Goal: Information Seeking & Learning: Understand process/instructions

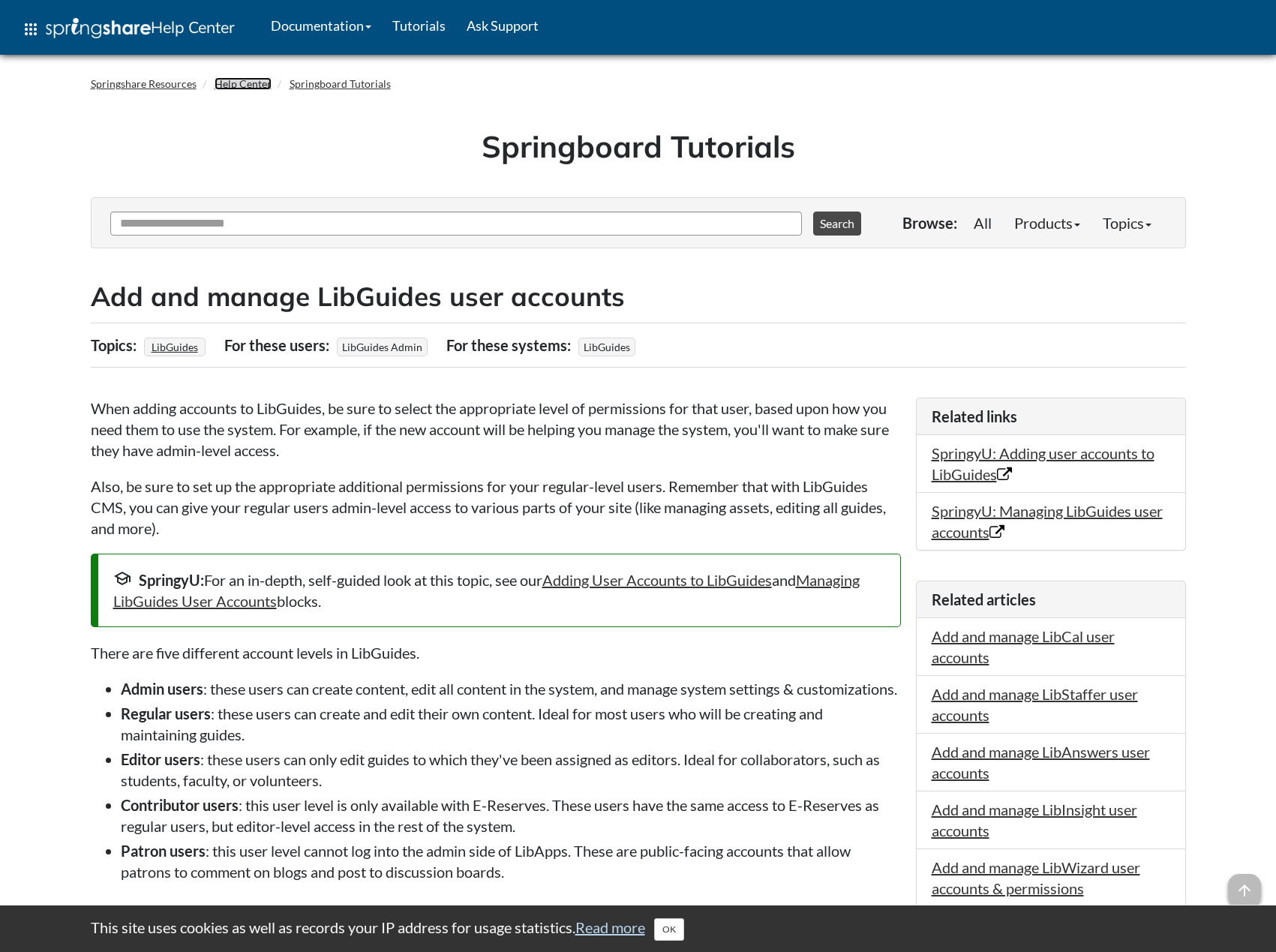
click at [225, 84] on link "Help Center" at bounding box center [242, 84] width 57 height 13
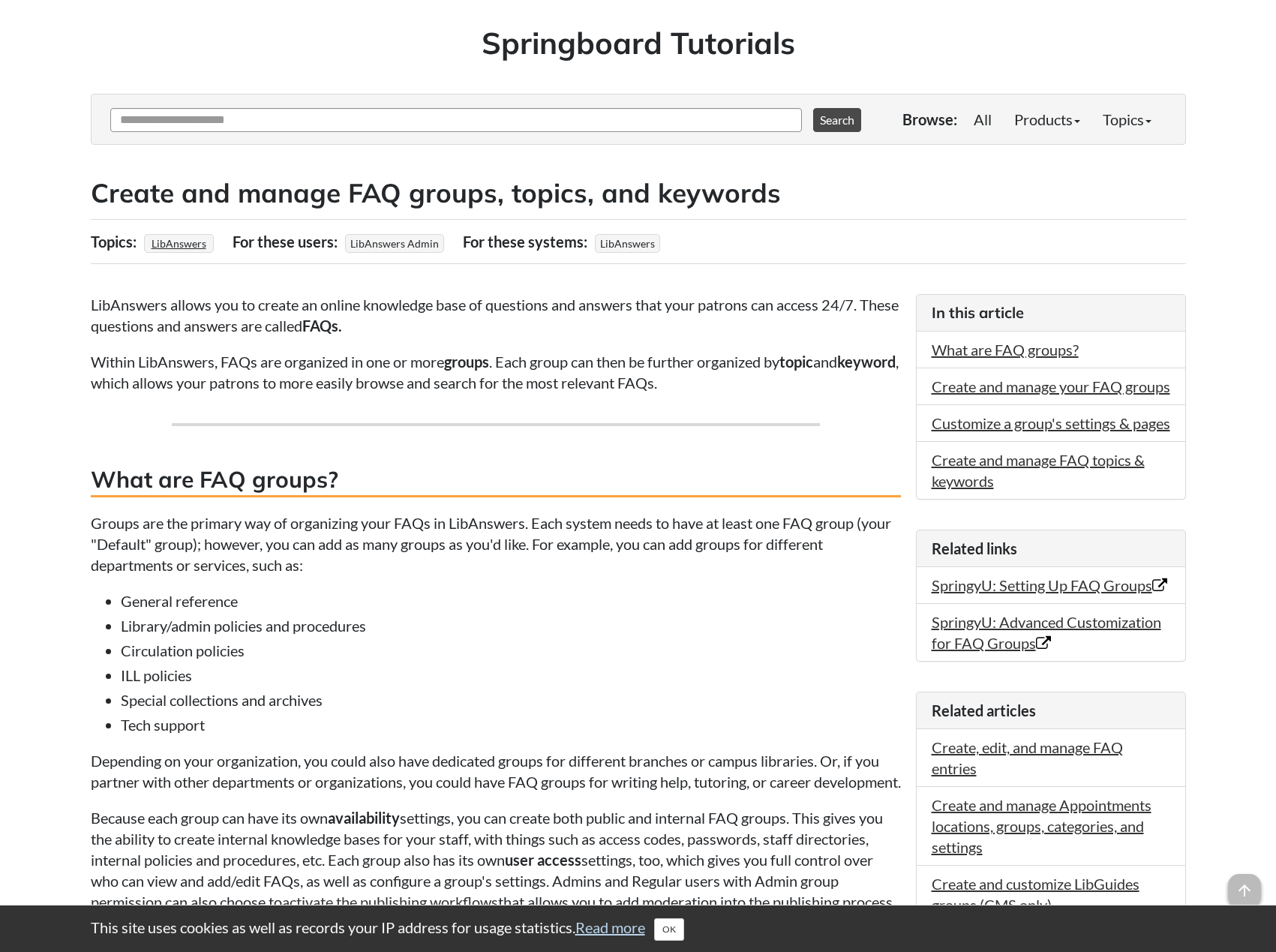
scroll to position [75, 0]
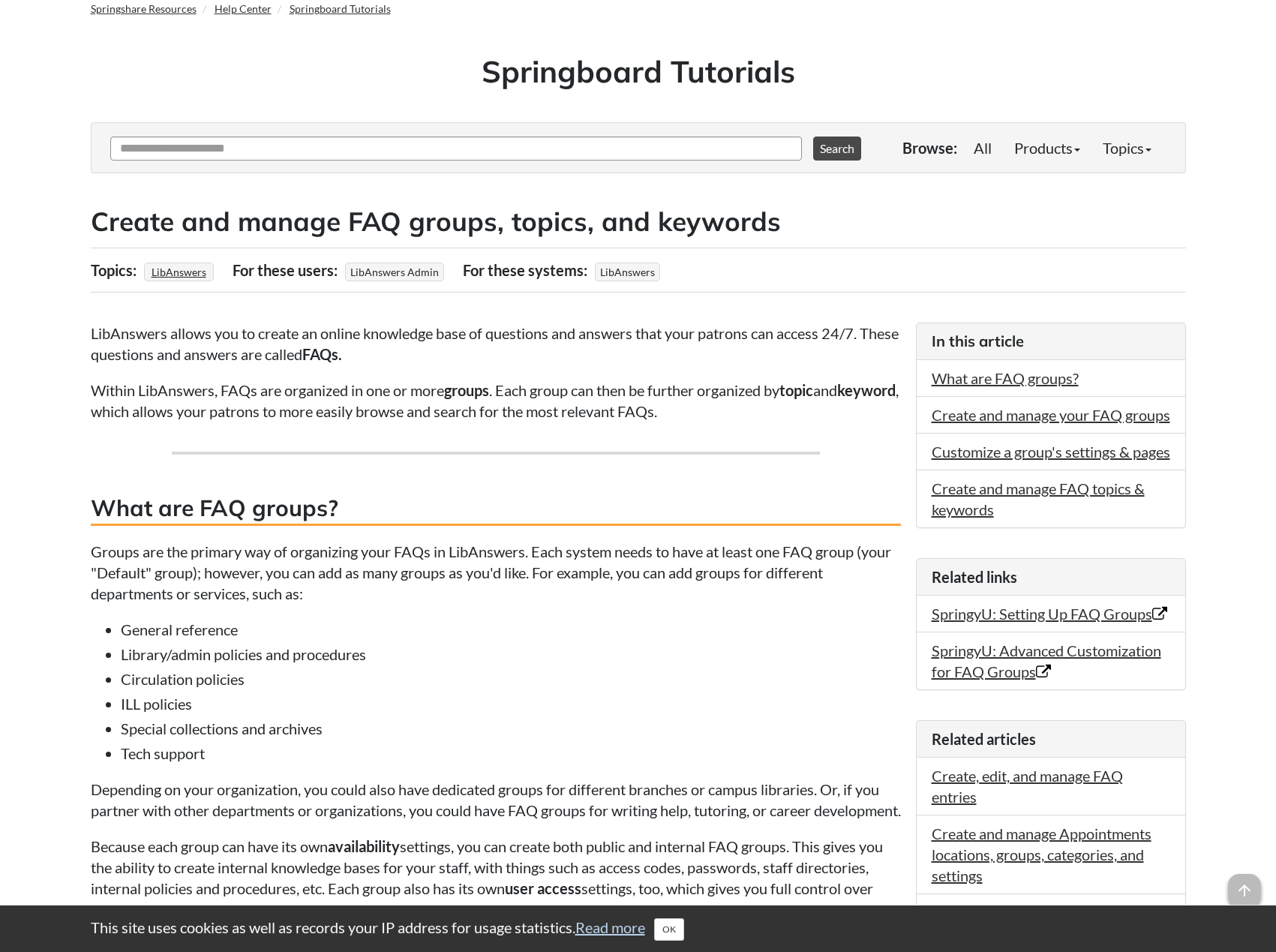
click at [982, 239] on h2 "Create and manage FAQ groups, topics, and keywords" at bounding box center [638, 221] width 1096 height 37
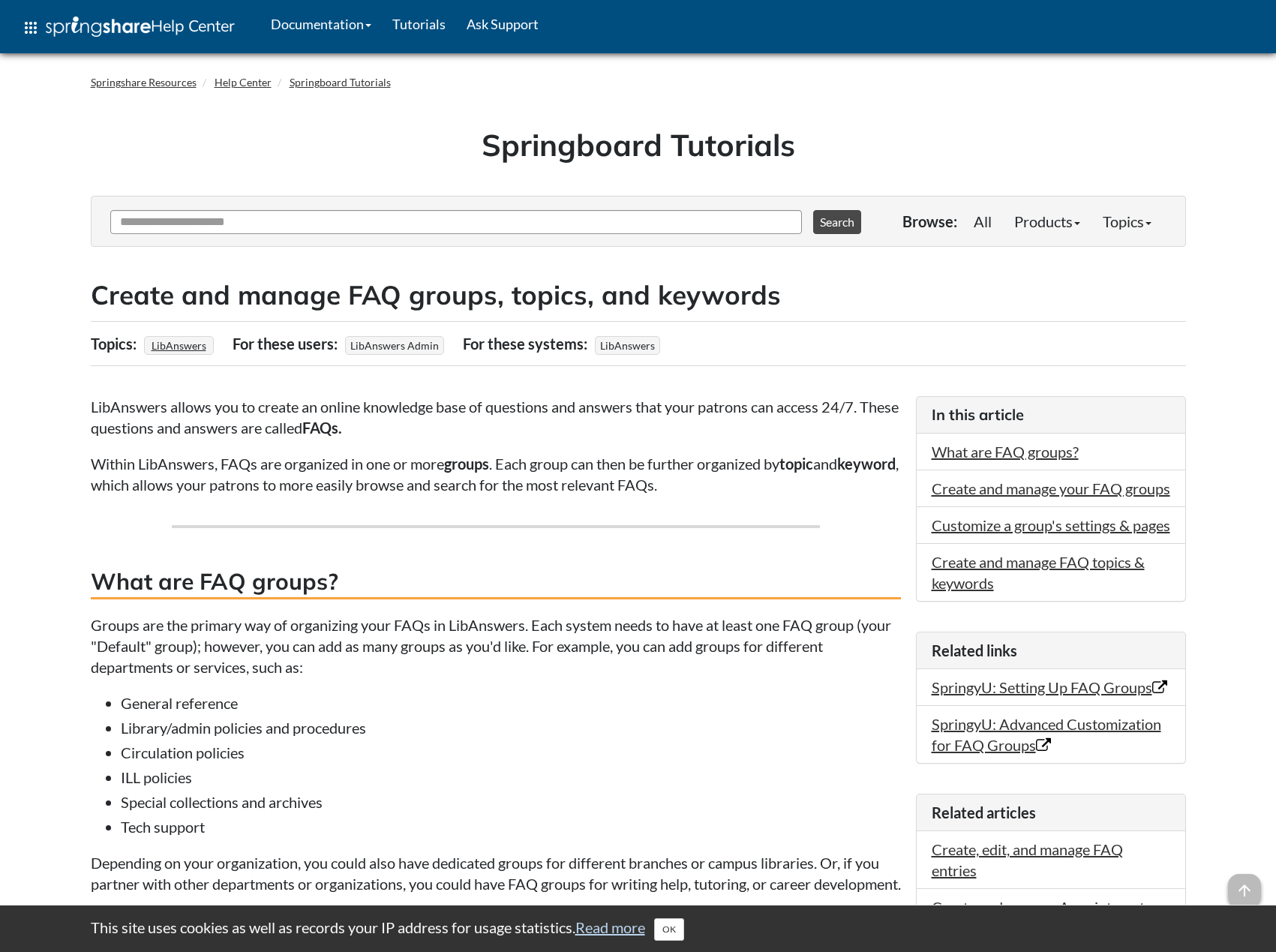
scroll to position [0, 0]
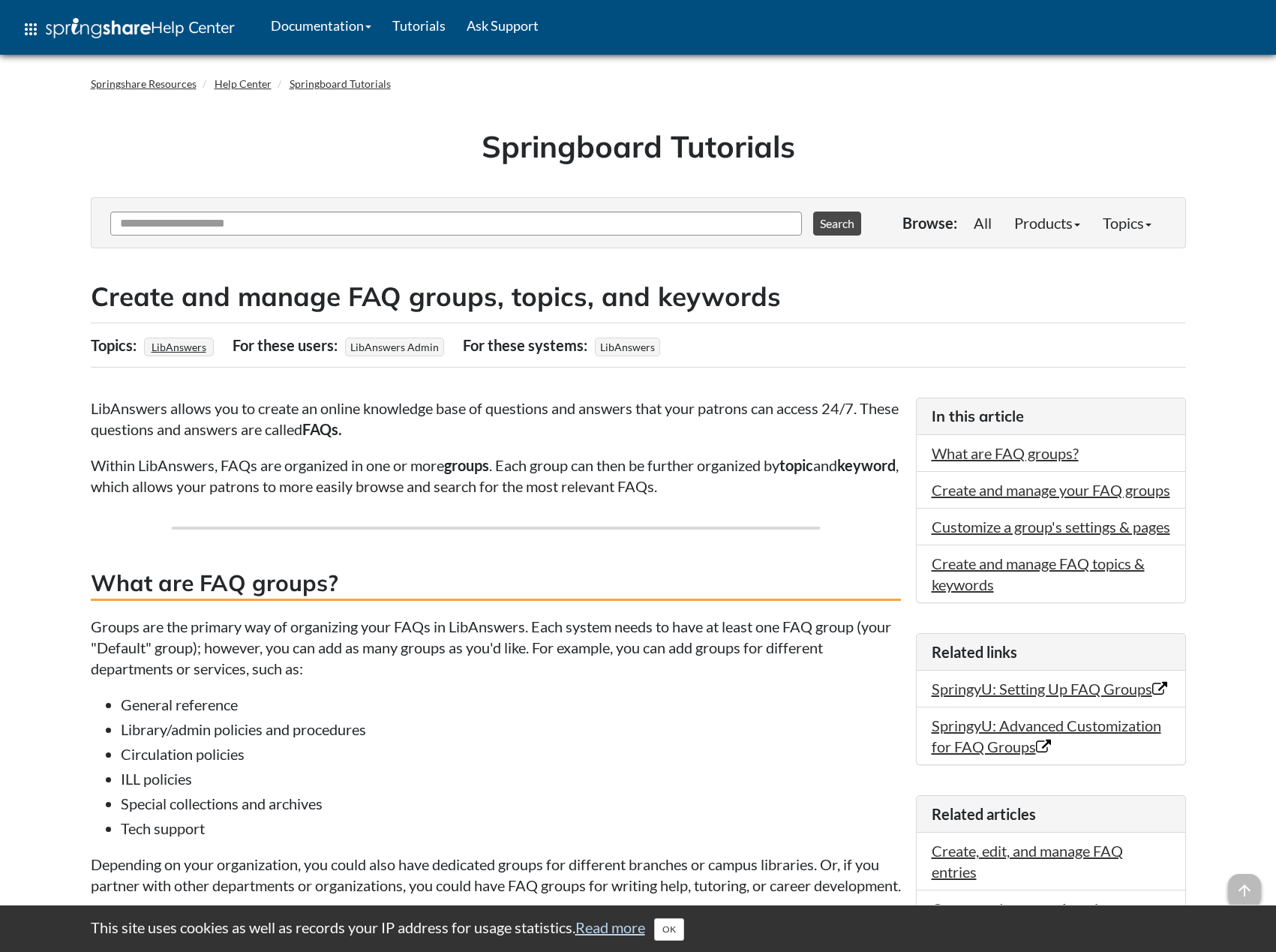
click at [597, 706] on li "General reference" at bounding box center [511, 704] width 780 height 21
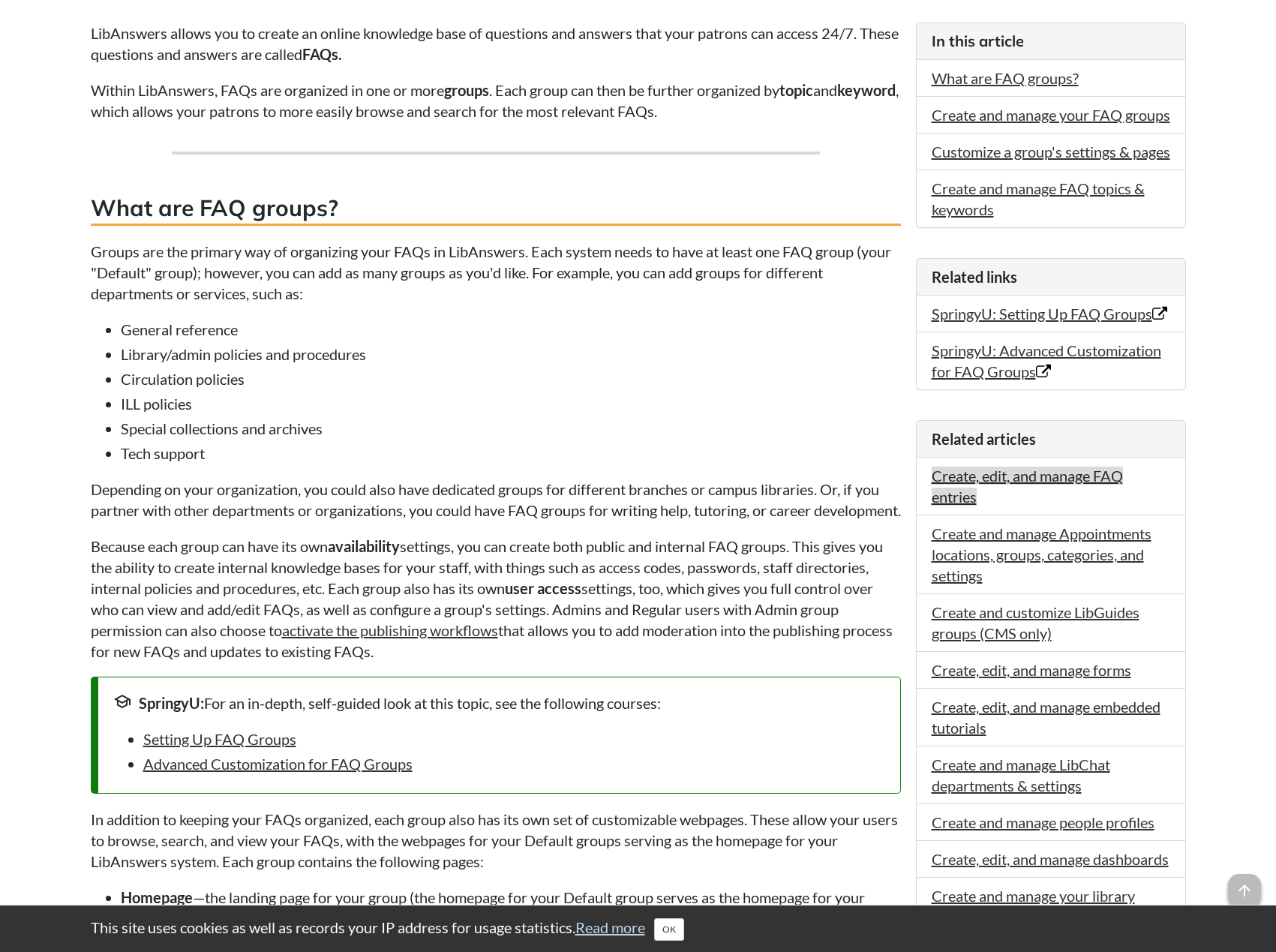
scroll to position [450, 0]
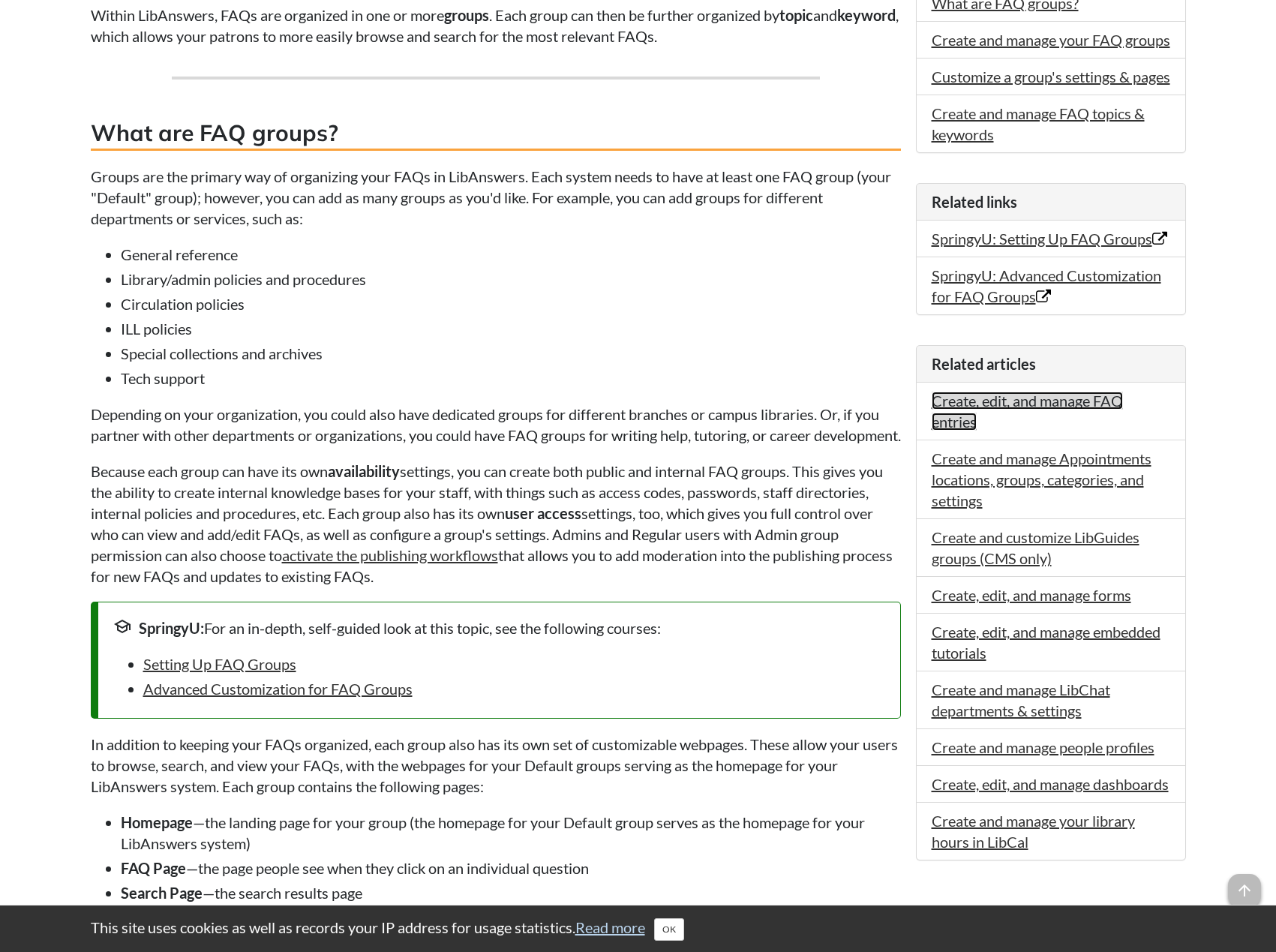
click at [983, 431] on link "Create, edit, and manage FAQ entries" at bounding box center [1027, 410] width 191 height 39
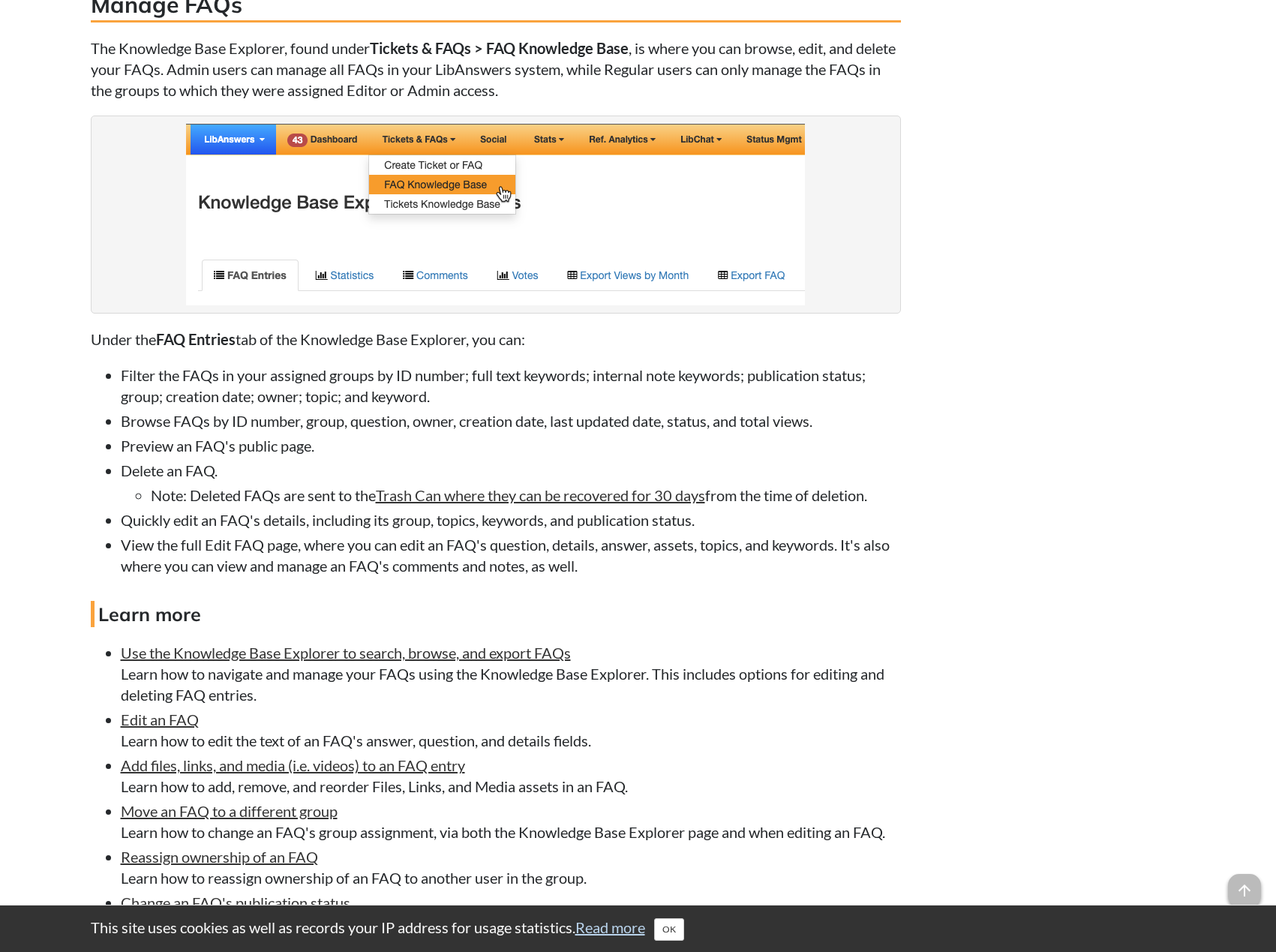
scroll to position [3601, 0]
